Goal: Task Accomplishment & Management: Use online tool/utility

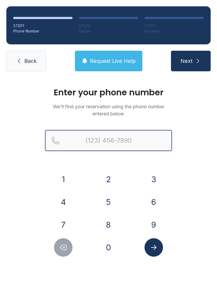
click at [104, 138] on input "Reservation phone number" at bounding box center [108, 140] width 127 height 21
type input "[PHONE_NUMBER]"
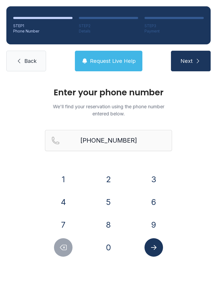
click at [192, 61] on span "Next" at bounding box center [186, 60] width 12 height 7
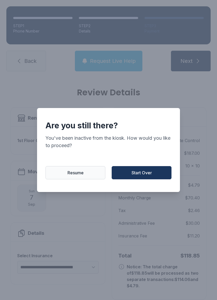
click at [74, 175] on span "Resume" at bounding box center [75, 173] width 16 height 6
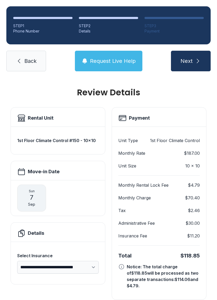
click at [24, 63] on link "Back" at bounding box center [26, 61] width 40 height 21
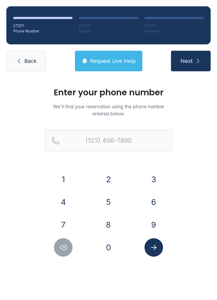
click at [25, 60] on span "Back" at bounding box center [30, 60] width 12 height 7
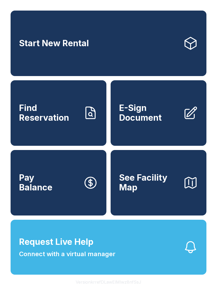
click at [161, 114] on span "E-Sign Document" at bounding box center [149, 112] width 60 height 19
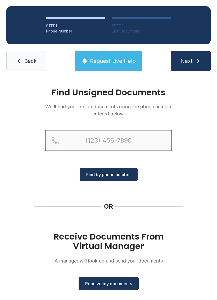
click at [106, 142] on input "Reservation phone number" at bounding box center [108, 140] width 127 height 21
type input "("
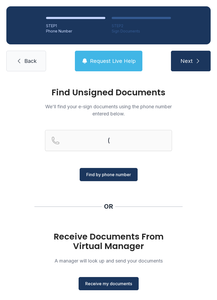
click at [176, 190] on div "Find Unsigned Documents We'll find your e-sign documents using the phone number…" at bounding box center [108, 195] width 217 height 234
click at [116, 284] on span "Receive my documents" at bounding box center [108, 283] width 47 height 6
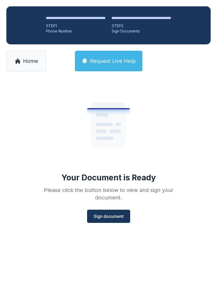
click at [111, 217] on span "Sign document" at bounding box center [108, 216] width 30 height 6
click at [32, 61] on span "Home" at bounding box center [30, 60] width 15 height 7
